Goal: Transaction & Acquisition: Obtain resource

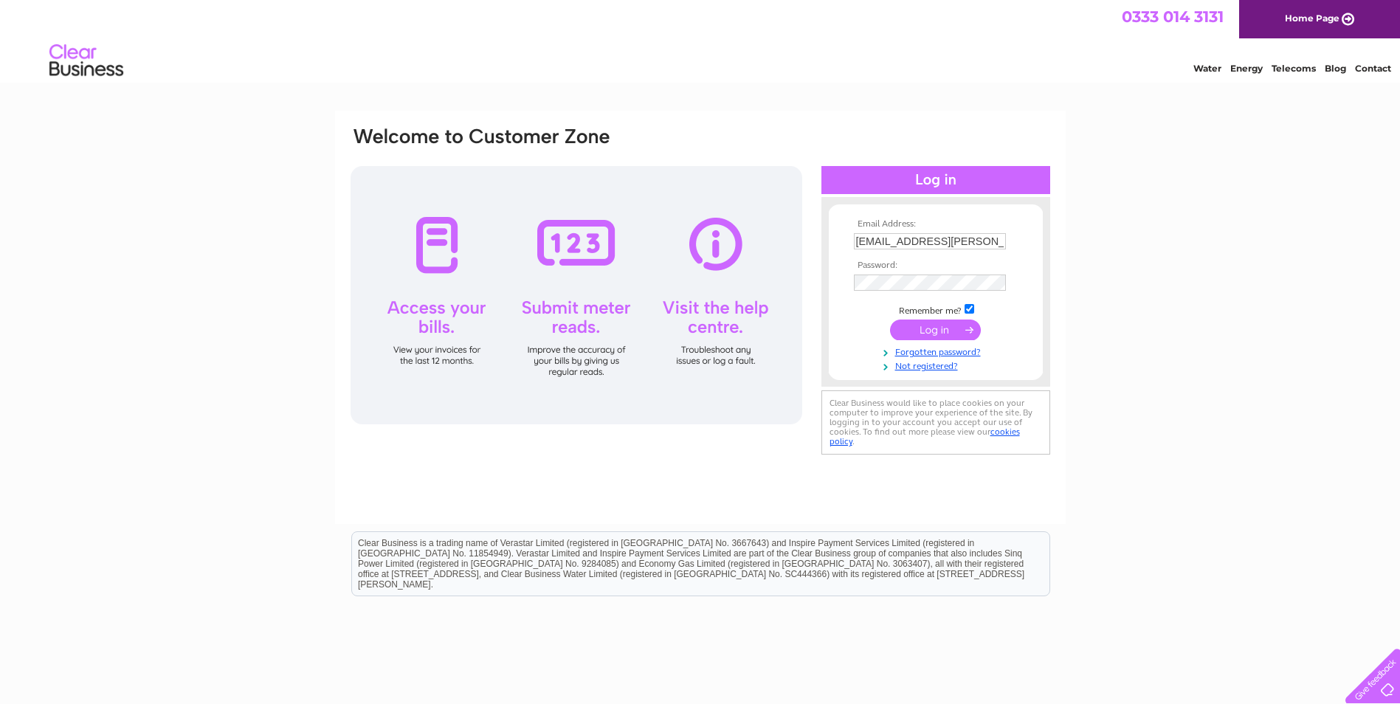
click at [950, 246] on input "kirsty.ervine@farmerautocare.com" at bounding box center [930, 241] width 152 height 16
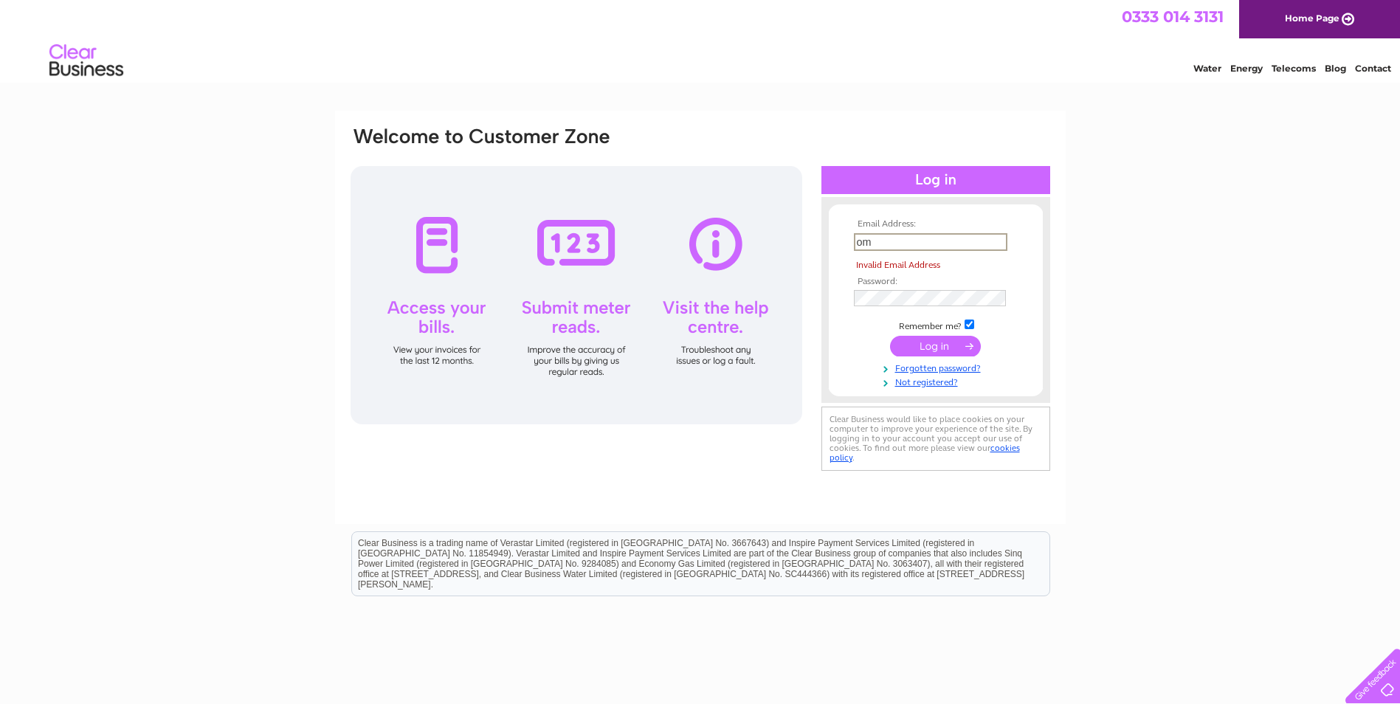
type input "m"
paste input "accounts@farmerautocare.com"
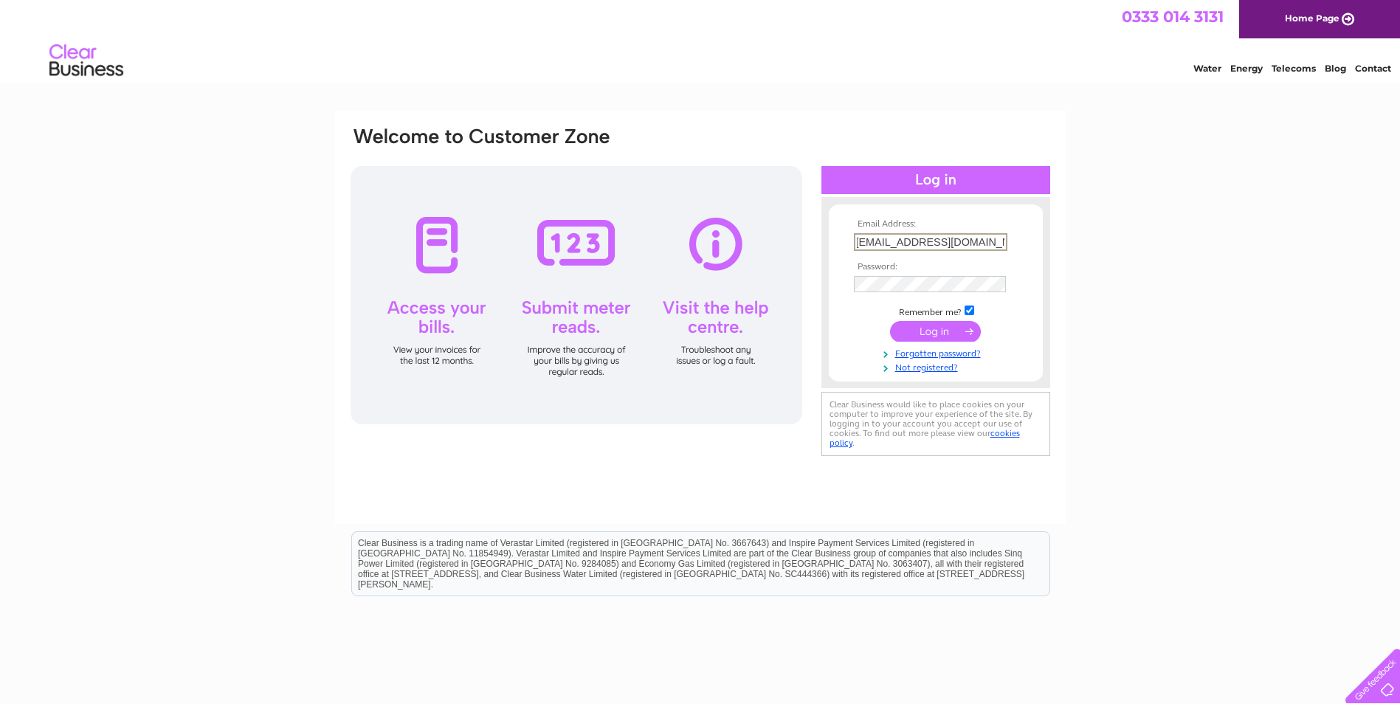
type input "accounts@farmerautocare.com"
click at [432, 271] on div "Email Address: accounts@farmerautocare.com Password:" at bounding box center [700, 292] width 702 height 334
click at [719, 266] on div "Email Address: accounts@farmerautocare.com Password:" at bounding box center [700, 291] width 702 height 333
click at [822, 276] on div "Email Address: accounts@farmerautocare.com Password:" at bounding box center [935, 293] width 229 height 162
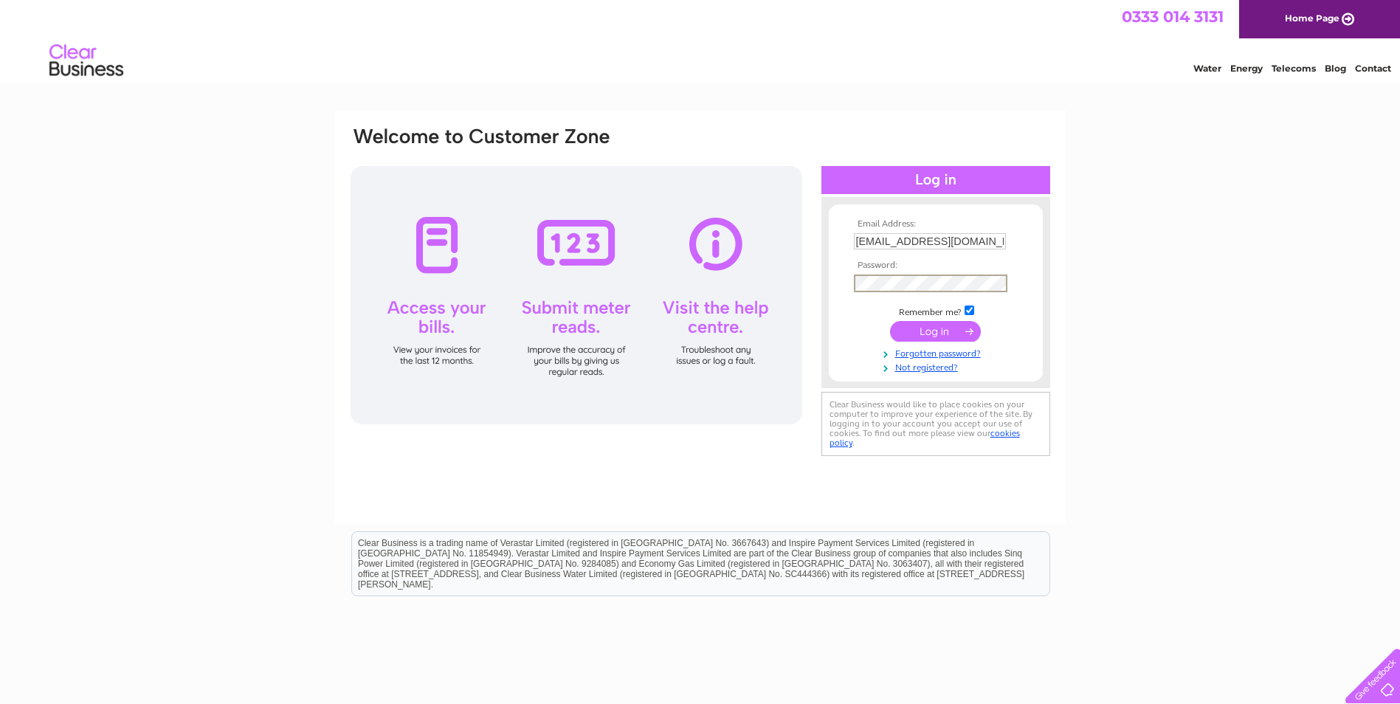
click at [950, 325] on input "submit" at bounding box center [935, 331] width 91 height 21
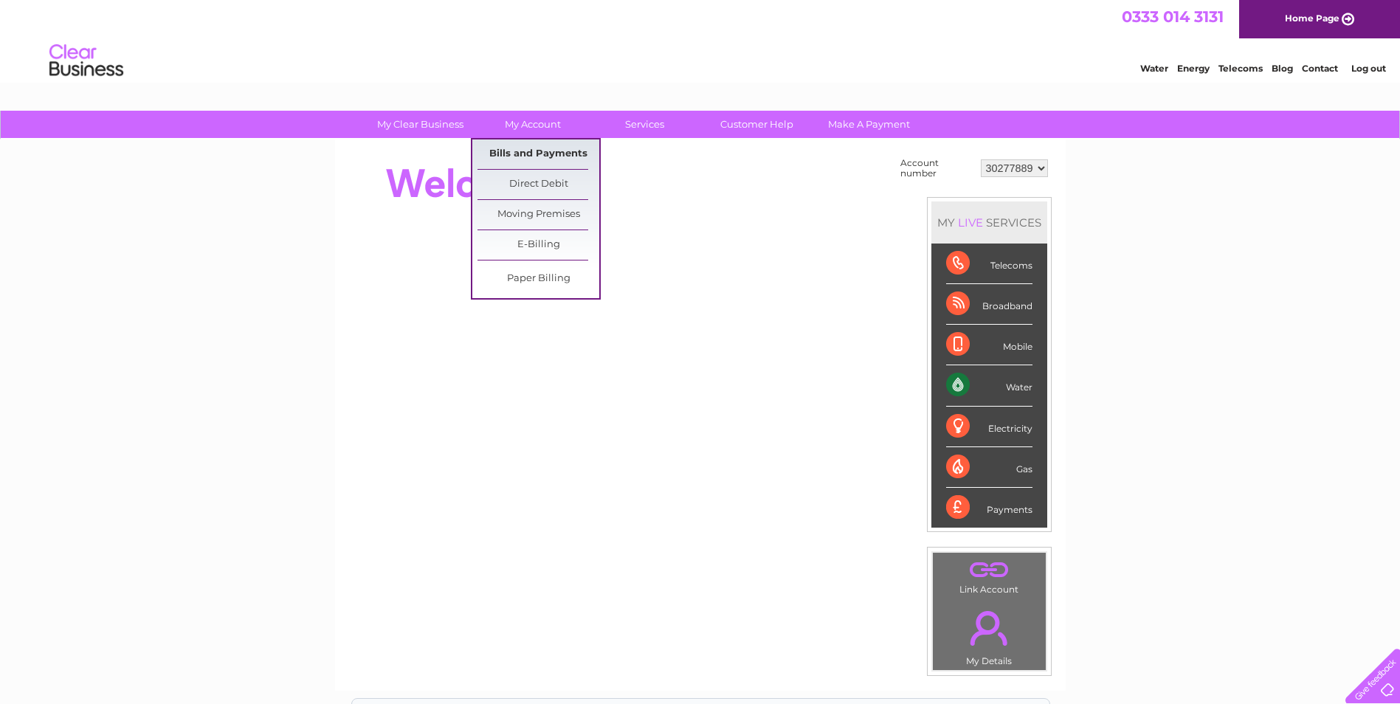
click at [528, 148] on link "Bills and Payments" at bounding box center [538, 154] width 122 height 30
click at [559, 156] on link "Bills and Payments" at bounding box center [538, 154] width 122 height 30
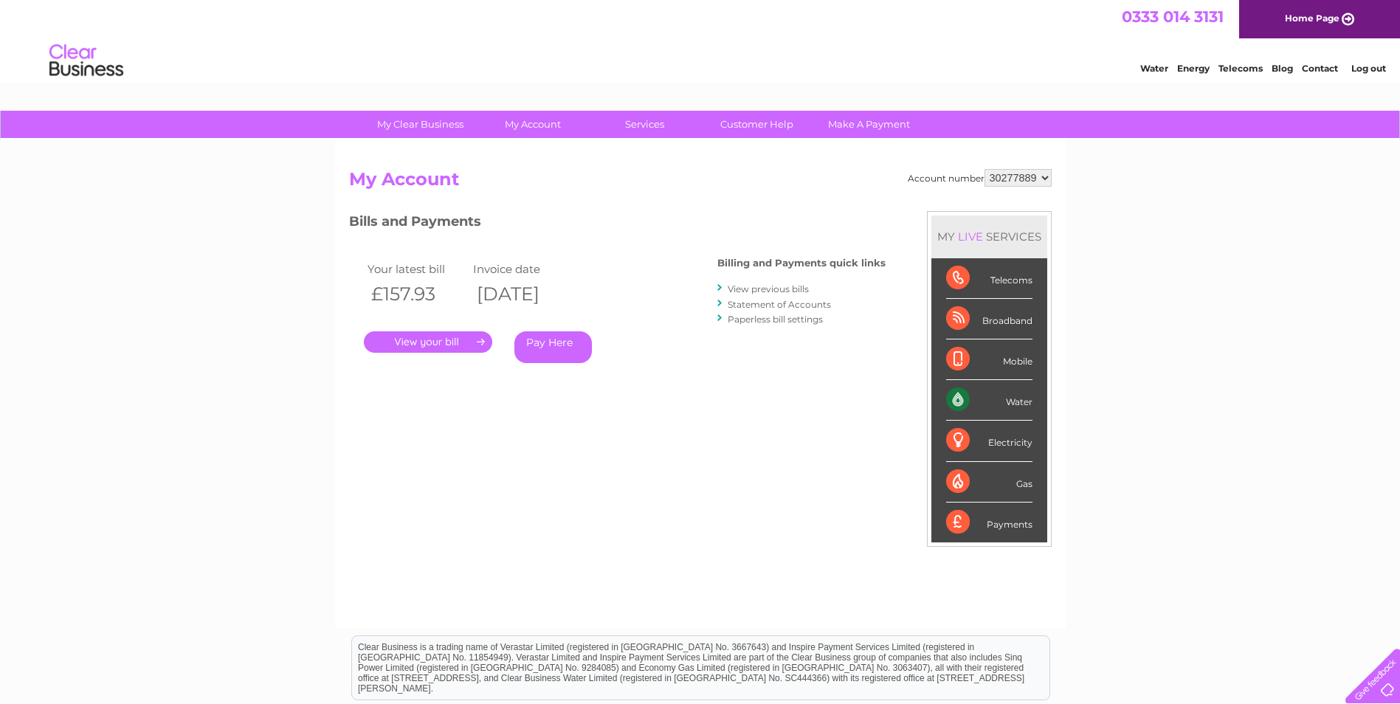
click at [418, 340] on link "." at bounding box center [428, 341] width 128 height 21
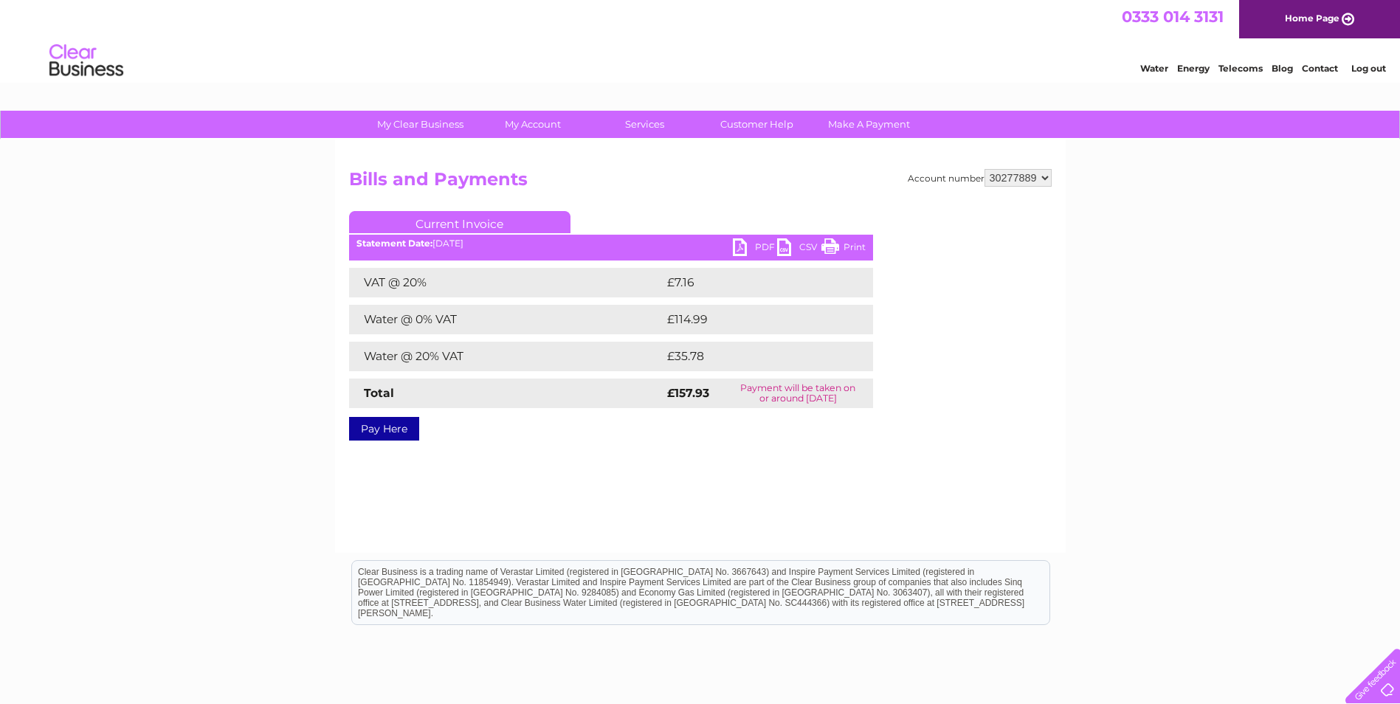
click at [743, 248] on link "PDF" at bounding box center [755, 248] width 44 height 21
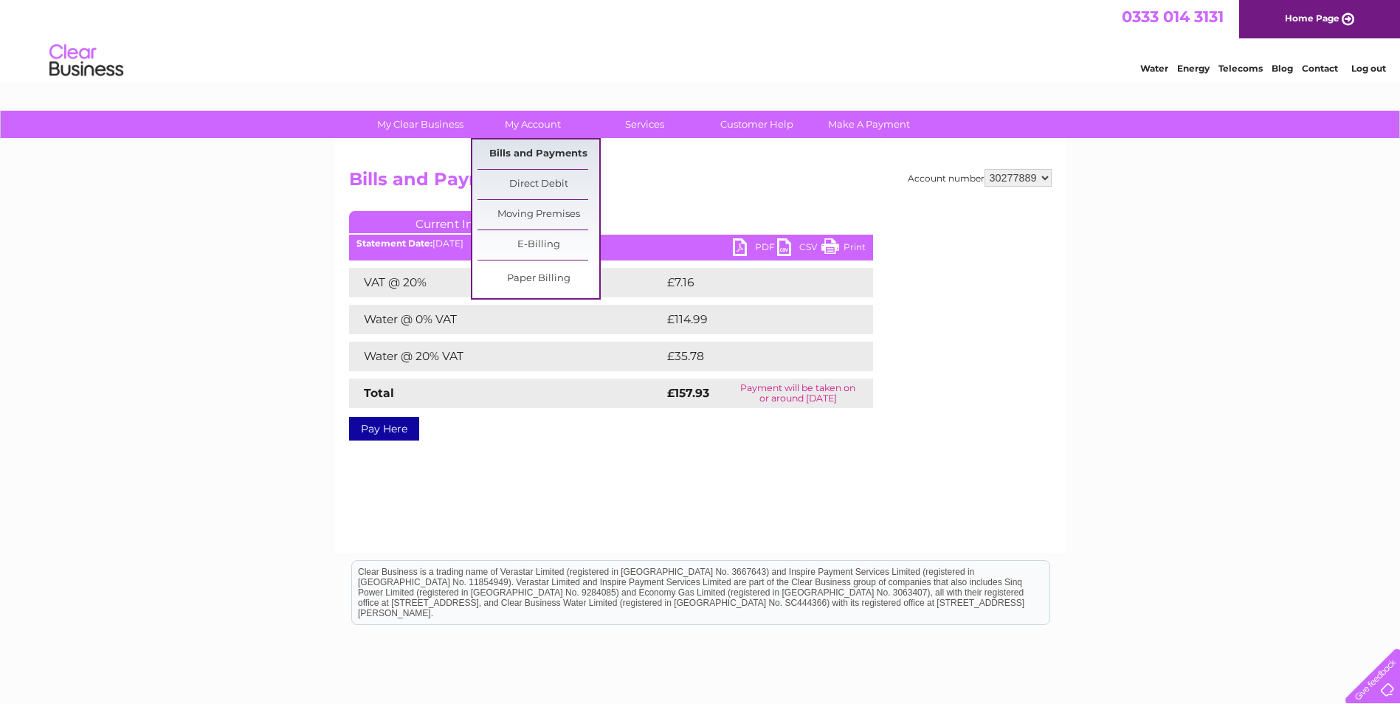
click at [539, 154] on link "Bills and Payments" at bounding box center [538, 154] width 122 height 30
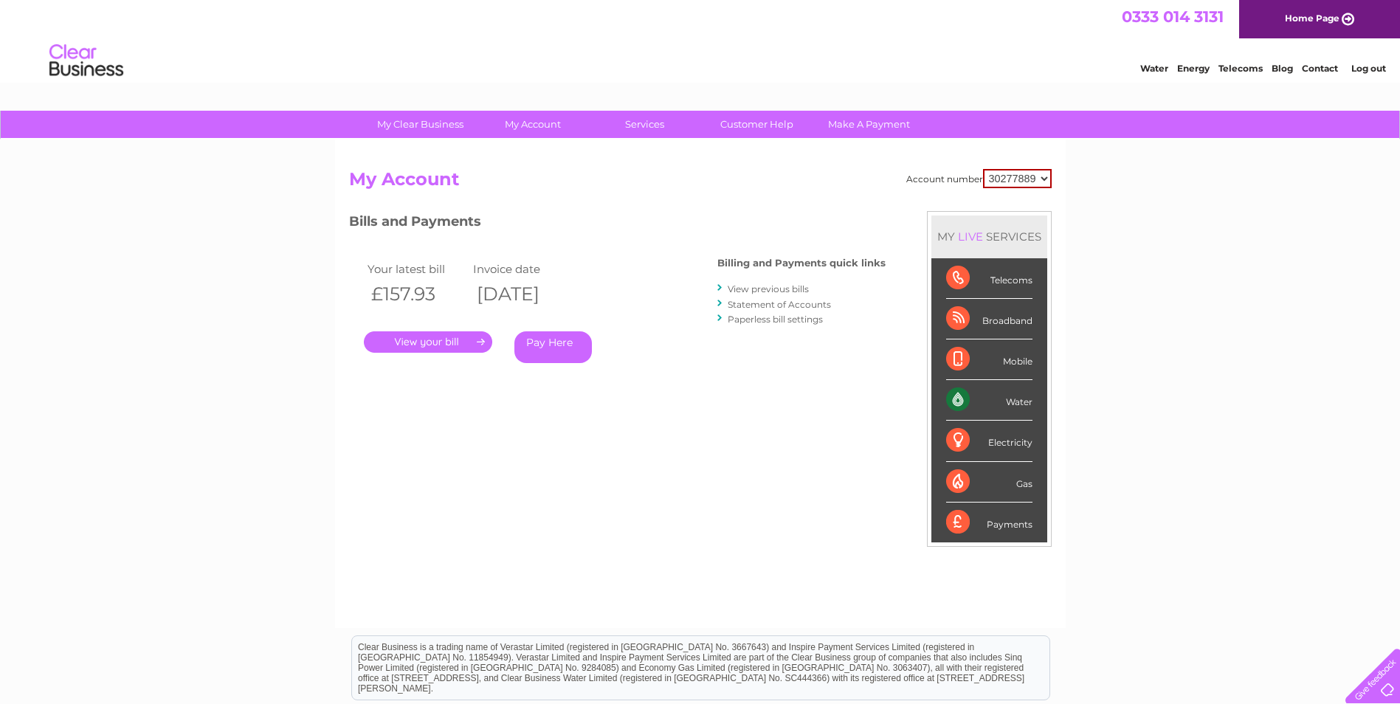
scroll to position [74, 0]
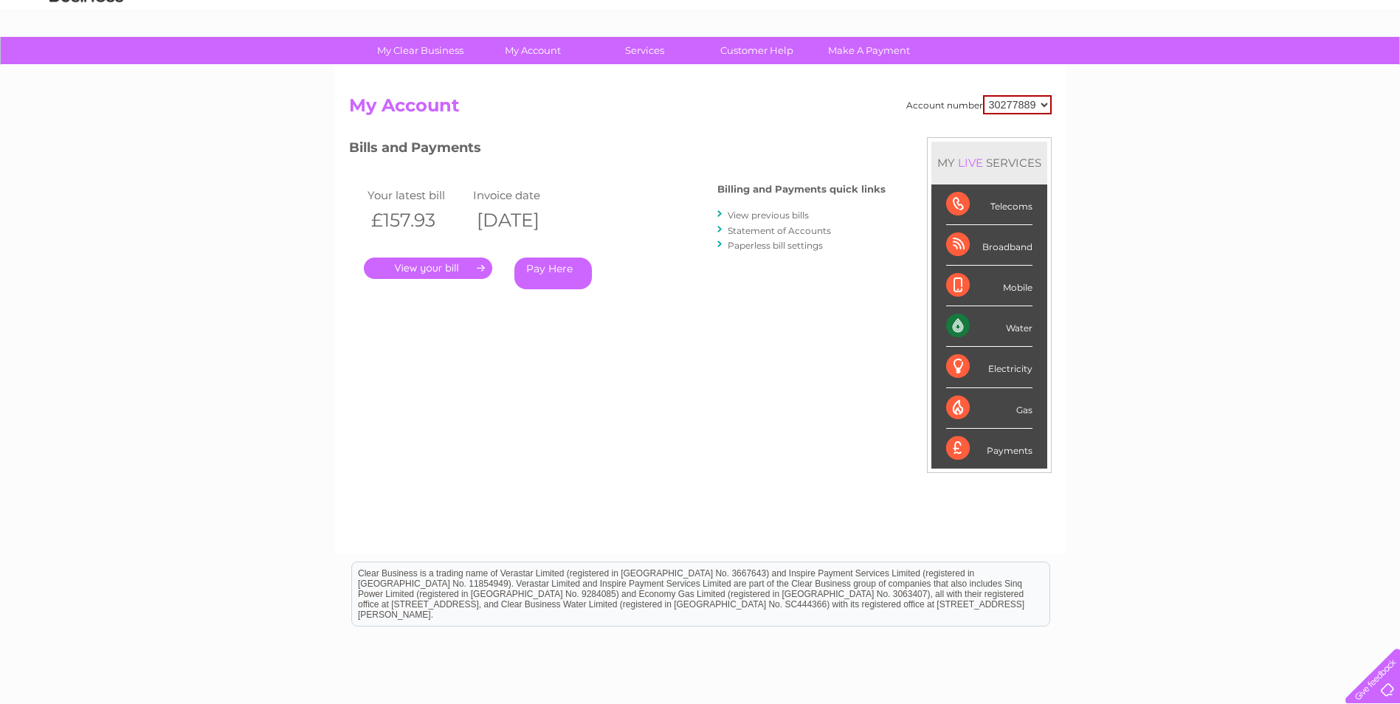
click at [787, 215] on link "View previous bills" at bounding box center [767, 215] width 81 height 11
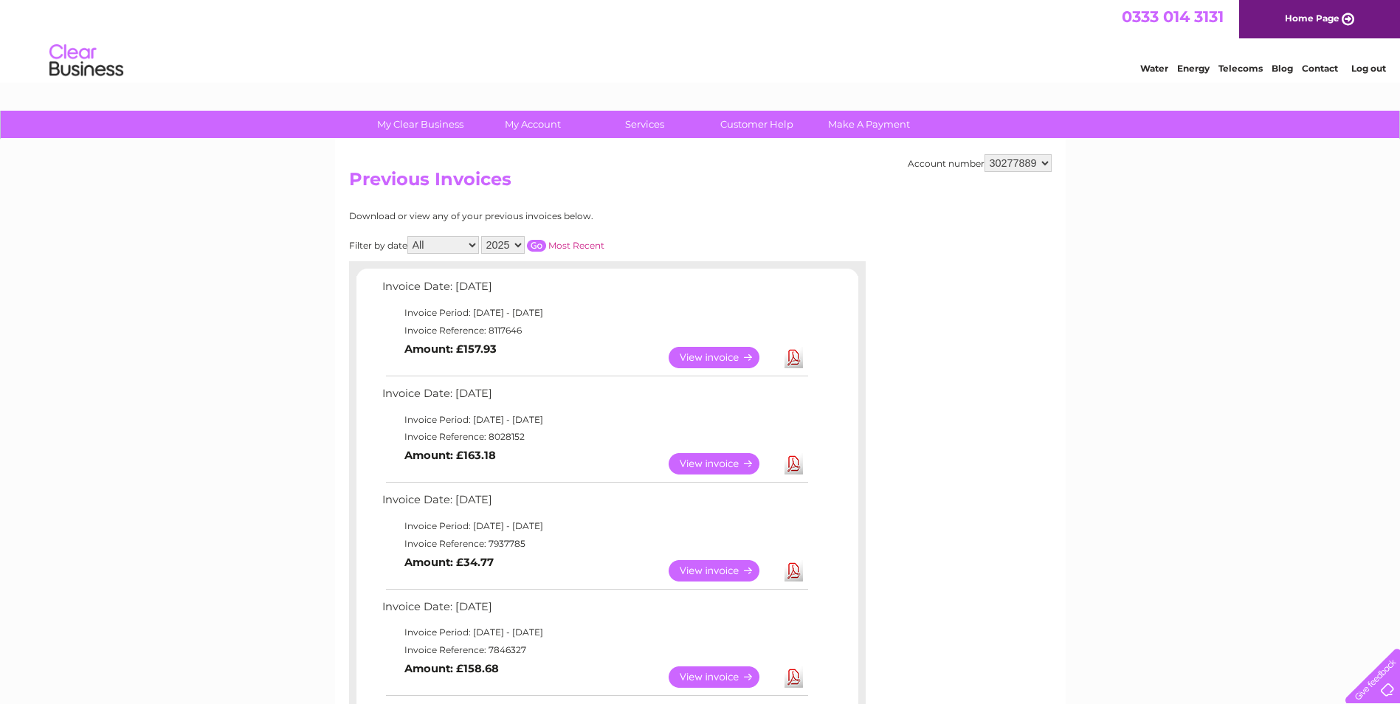
click at [715, 465] on link "View" at bounding box center [722, 463] width 108 height 21
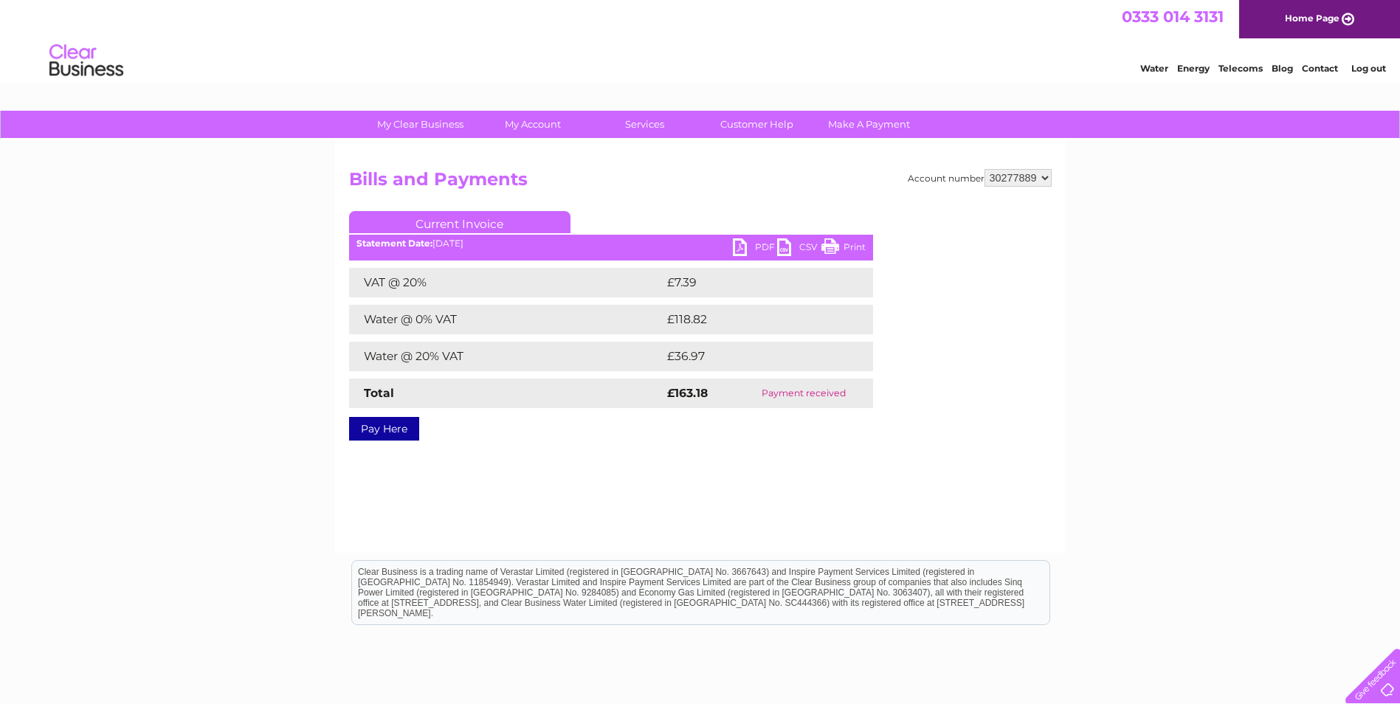
click at [750, 242] on link "PDF" at bounding box center [755, 248] width 44 height 21
